Goal: Task Accomplishment & Management: Manage account settings

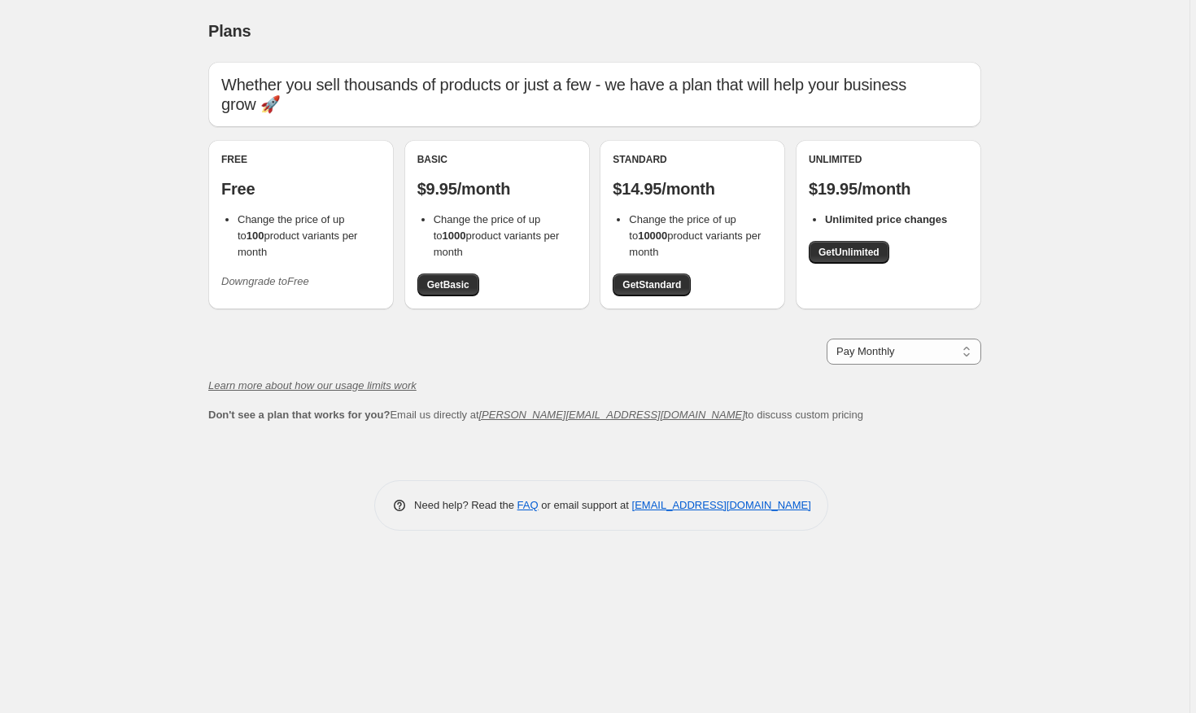
click at [126, 371] on div "Plans. This page is ready Plans Whether you sell thousands of products or just …" at bounding box center [594, 356] width 1189 height 713
